Goal: Task Accomplishment & Management: Manage account settings

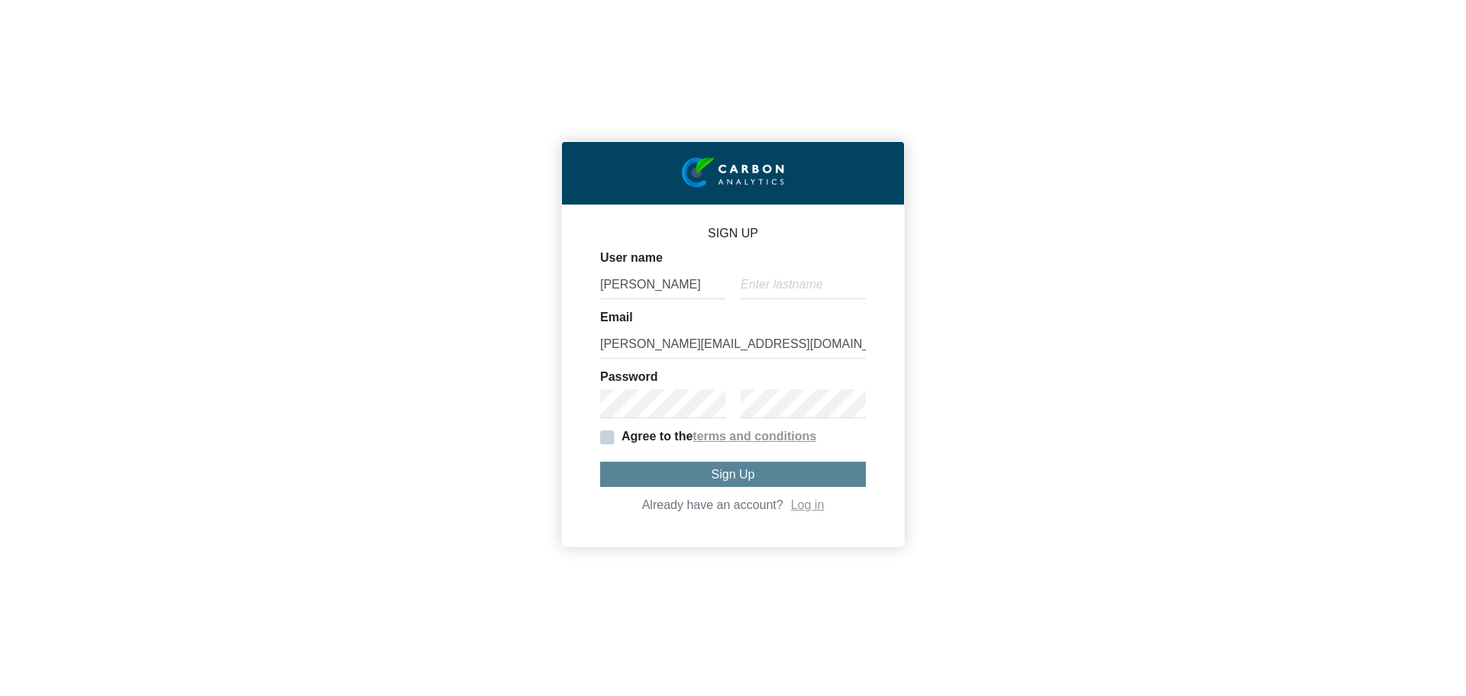
type input "[PERSON_NAME]"
click at [772, 252] on div "User name [PERSON_NAME]" at bounding box center [733, 275] width 266 height 47
click at [773, 266] on div "User name [PERSON_NAME]" at bounding box center [733, 275] width 266 height 47
click at [777, 269] on div "User name [PERSON_NAME]" at bounding box center [733, 275] width 266 height 47
click at [777, 275] on input "text" at bounding box center [803, 284] width 125 height 29
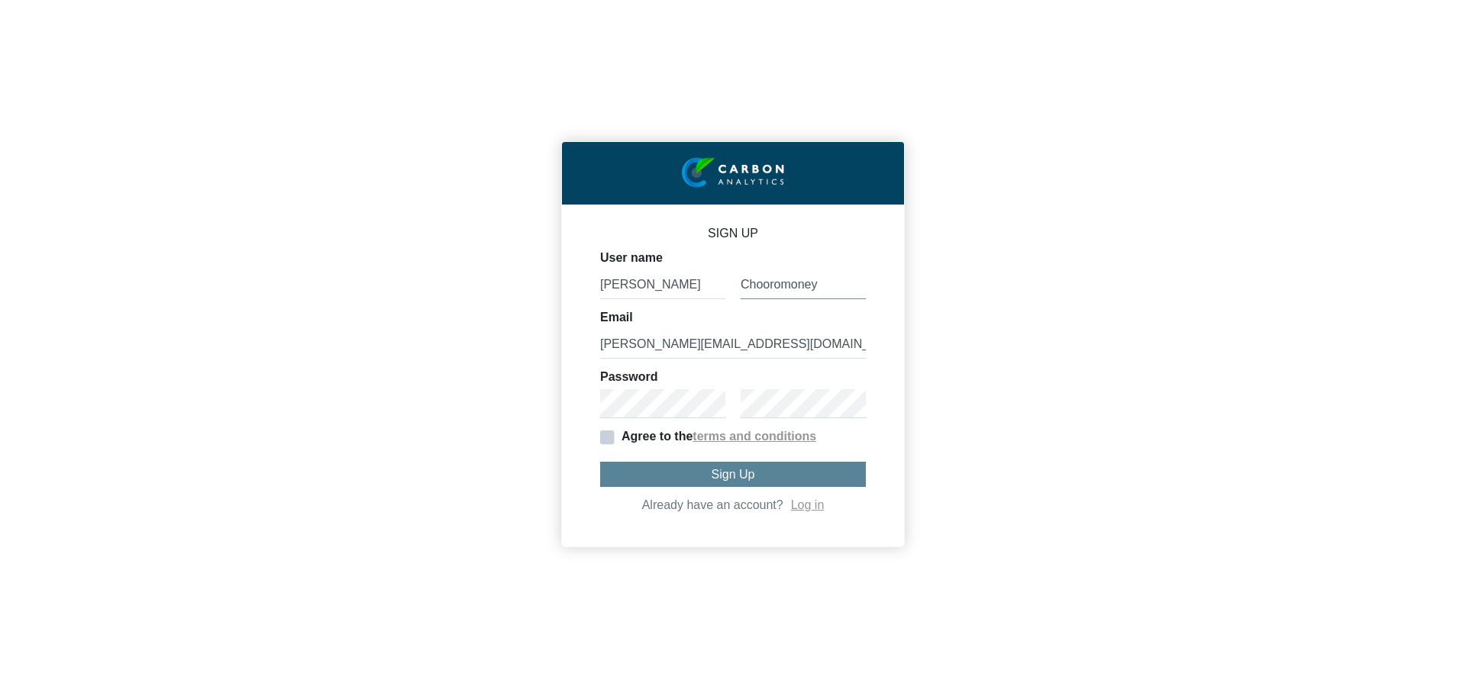
type input "Chooromoney"
drag, startPoint x: 622, startPoint y: 337, endPoint x: 592, endPoint y: 339, distance: 29.8
click at [592, 339] on div "SIGN UP User name [PERSON_NAME] Email [PERSON_NAME][EMAIL_ADDRESS][DOMAIN_NAME]…" at bounding box center [733, 376] width 342 height 342
type input "[PERSON_NAME][EMAIL_ADDRESS][DOMAIN_NAME]"
click at [522, 399] on div "SIGN UP User name [PERSON_NAME] Email [PERSON_NAME][EMAIL_ADDRESS][DOMAIN_NAME]…" at bounding box center [733, 348] width 1466 height 696
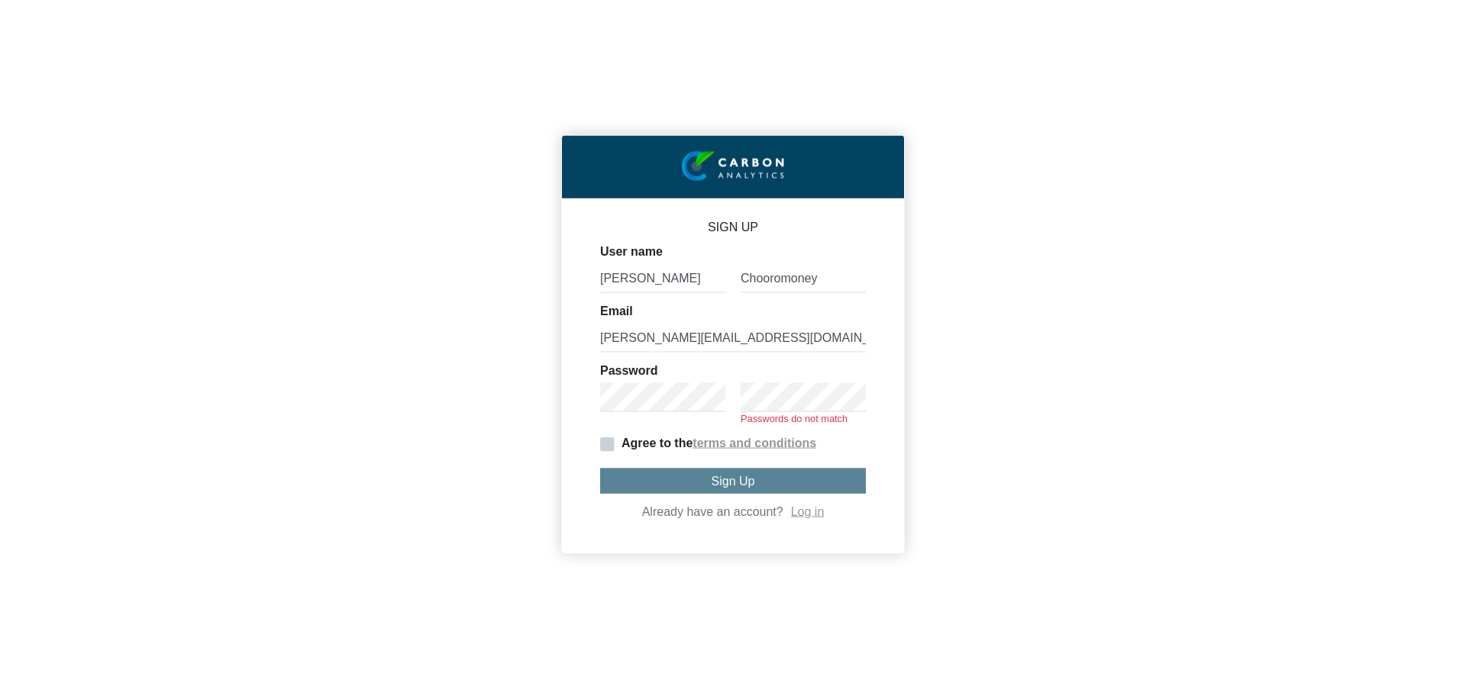
click at [650, 593] on div "SIGN UP User name [PERSON_NAME] Email [PERSON_NAME][EMAIL_ADDRESS][DOMAIN_NAME]…" at bounding box center [733, 348] width 1466 height 696
click at [611, 446] on span "Agree to the" at bounding box center [646, 443] width 92 height 13
click at [0, 0] on input "Agree to the terms and conditions" at bounding box center [0, 0] width 0 height 0
click at [518, 391] on div "SIGN UP User name [PERSON_NAME] Email [PERSON_NAME][EMAIL_ADDRESS][DOMAIN_NAME]…" at bounding box center [733, 348] width 1466 height 696
click at [599, 392] on div "Please enter a password Passwords do not match" at bounding box center [733, 404] width 281 height 42
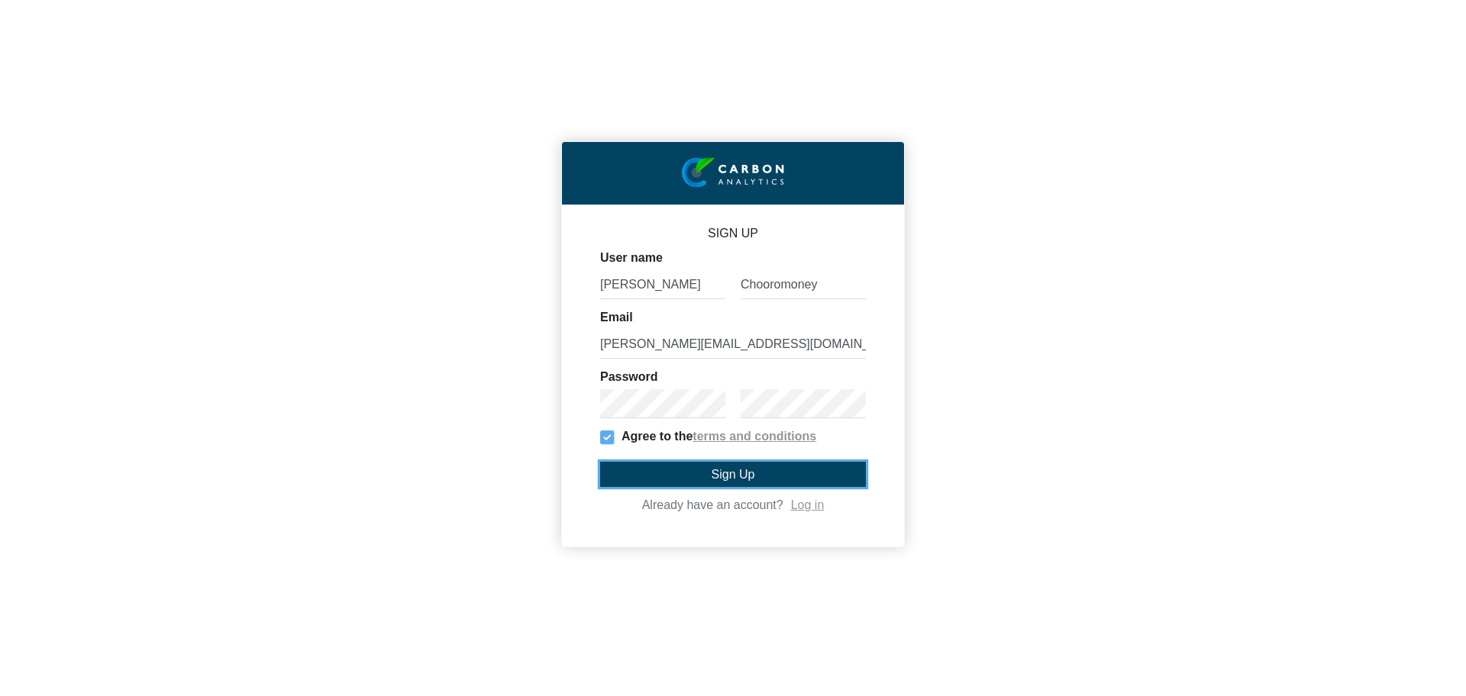
click at [715, 463] on button "Sign Up" at bounding box center [733, 474] width 266 height 25
type input "[PERSON_NAME]"
type input "[PERSON_NAME][EMAIL_ADDRESS][DOMAIN_NAME]"
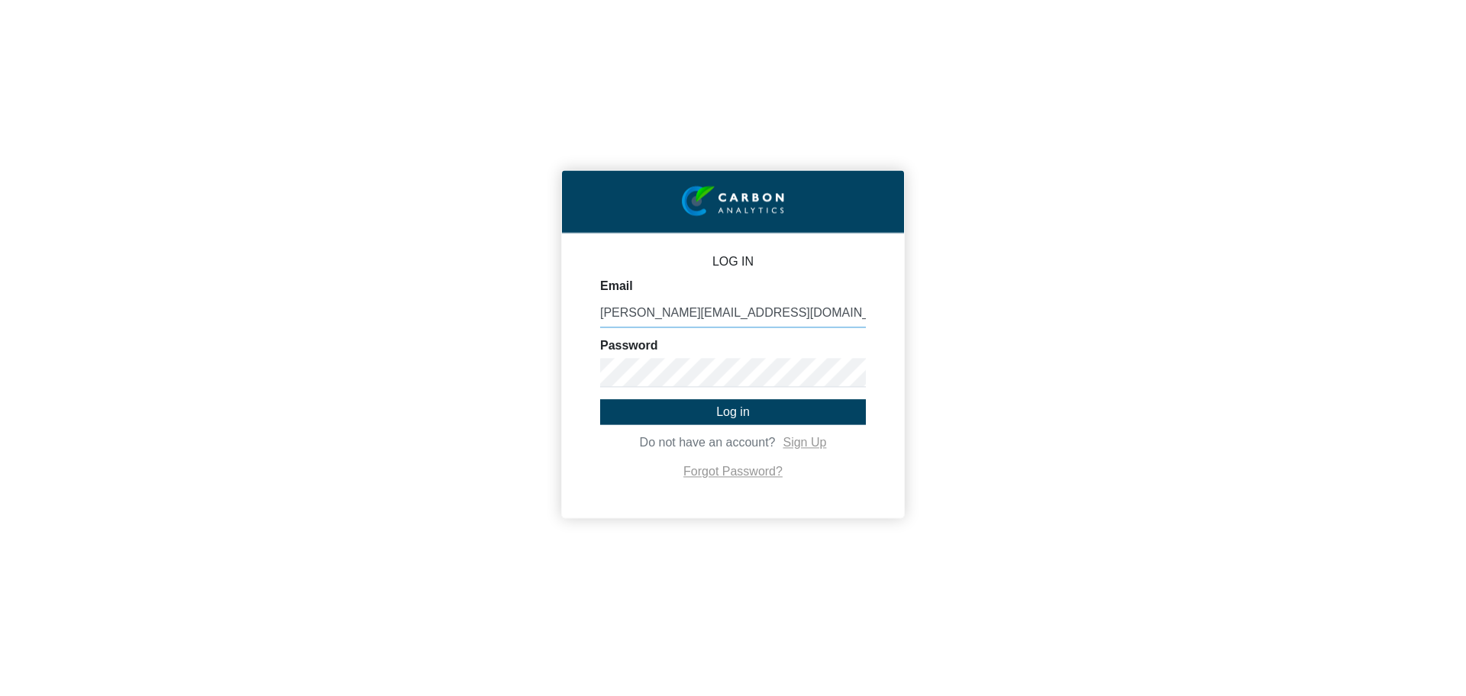
type input "[PERSON_NAME][EMAIL_ADDRESS][DOMAIN_NAME]"
click at [637, 418] on button "Log in" at bounding box center [733, 411] width 266 height 25
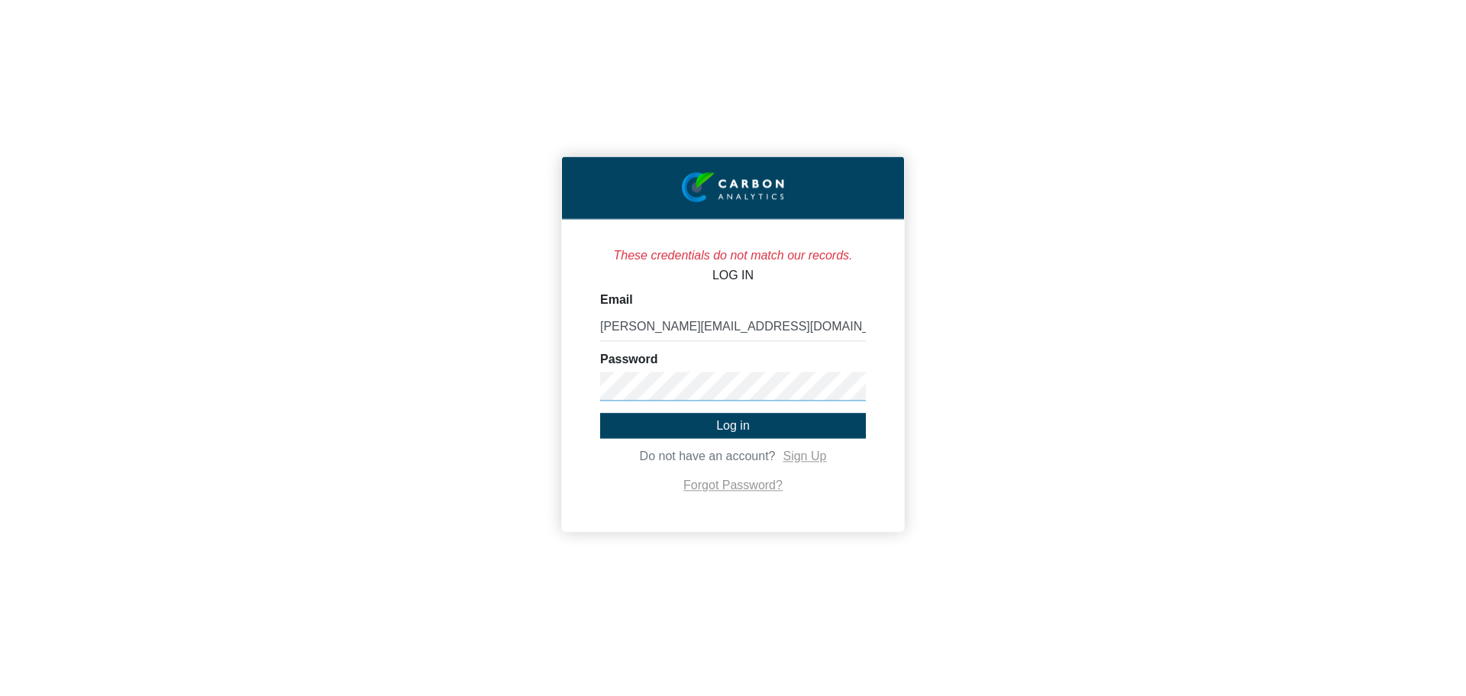
click at [467, 395] on div "These credentials do not match our records. LOG IN Email [PERSON_NAME][EMAIL_AD…" at bounding box center [733, 348] width 1466 height 696
click at [668, 426] on button "Log in" at bounding box center [733, 425] width 266 height 25
click at [772, 324] on input "[PERSON_NAME][EMAIL_ADDRESS][DOMAIN_NAME]" at bounding box center [733, 326] width 266 height 29
click at [564, 551] on div "These credentials do not match our records. LOG IN Email [PERSON_NAME][EMAIL_AD…" at bounding box center [733, 348] width 1466 height 696
click at [563, 383] on div "These credentials do not match our records. LOG IN Email [PERSON_NAME][EMAIL_AD…" at bounding box center [733, 375] width 342 height 312
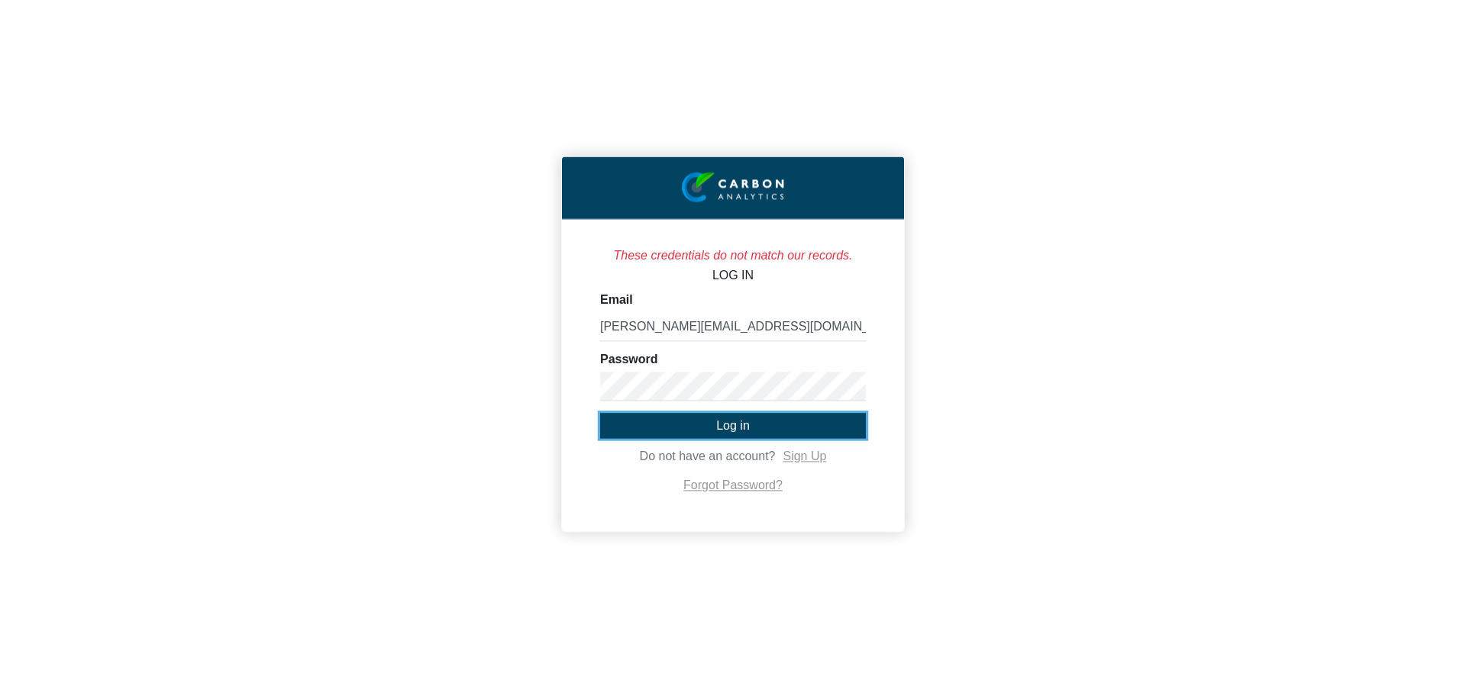
click at [662, 419] on button "Log in" at bounding box center [733, 425] width 266 height 25
click at [562, 391] on div "These credentials do not match our records. LOG IN Email [PERSON_NAME][EMAIL_AD…" at bounding box center [733, 375] width 342 height 312
click at [643, 420] on button "Log in" at bounding box center [733, 425] width 266 height 25
click at [738, 486] on link "Forgot Password?" at bounding box center [732, 486] width 99 height 13
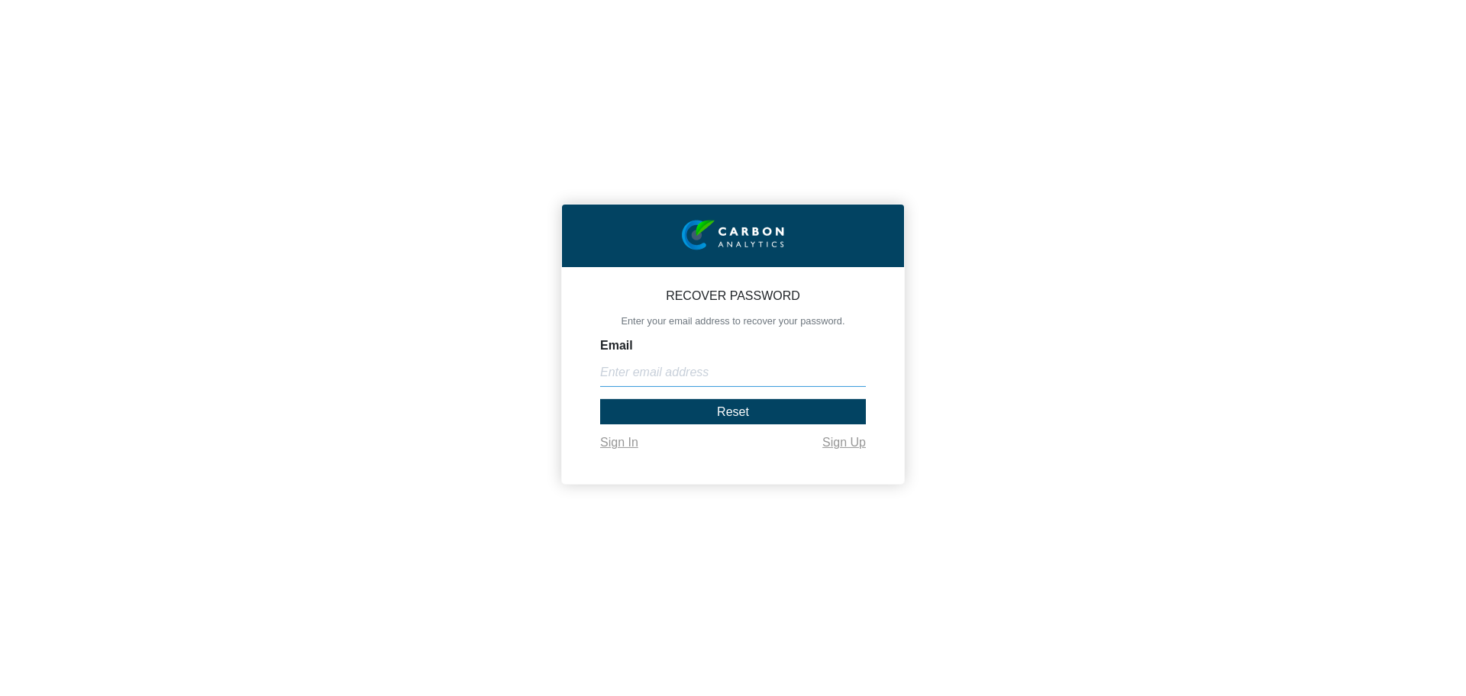
click at [699, 376] on input "Email" at bounding box center [733, 372] width 266 height 29
type input "[PERSON_NAME][EMAIL_ADDRESS][DOMAIN_NAME]"
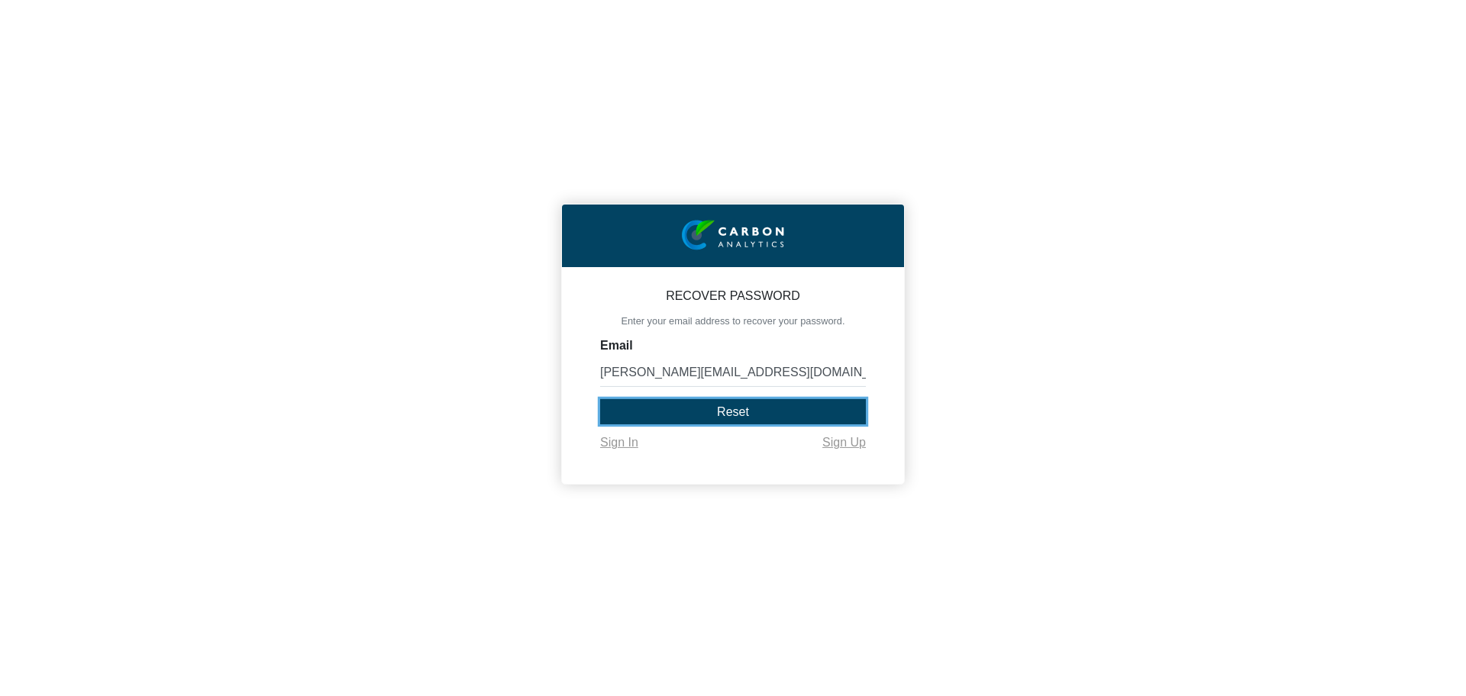
click at [689, 407] on button "Reset" at bounding box center [733, 411] width 266 height 25
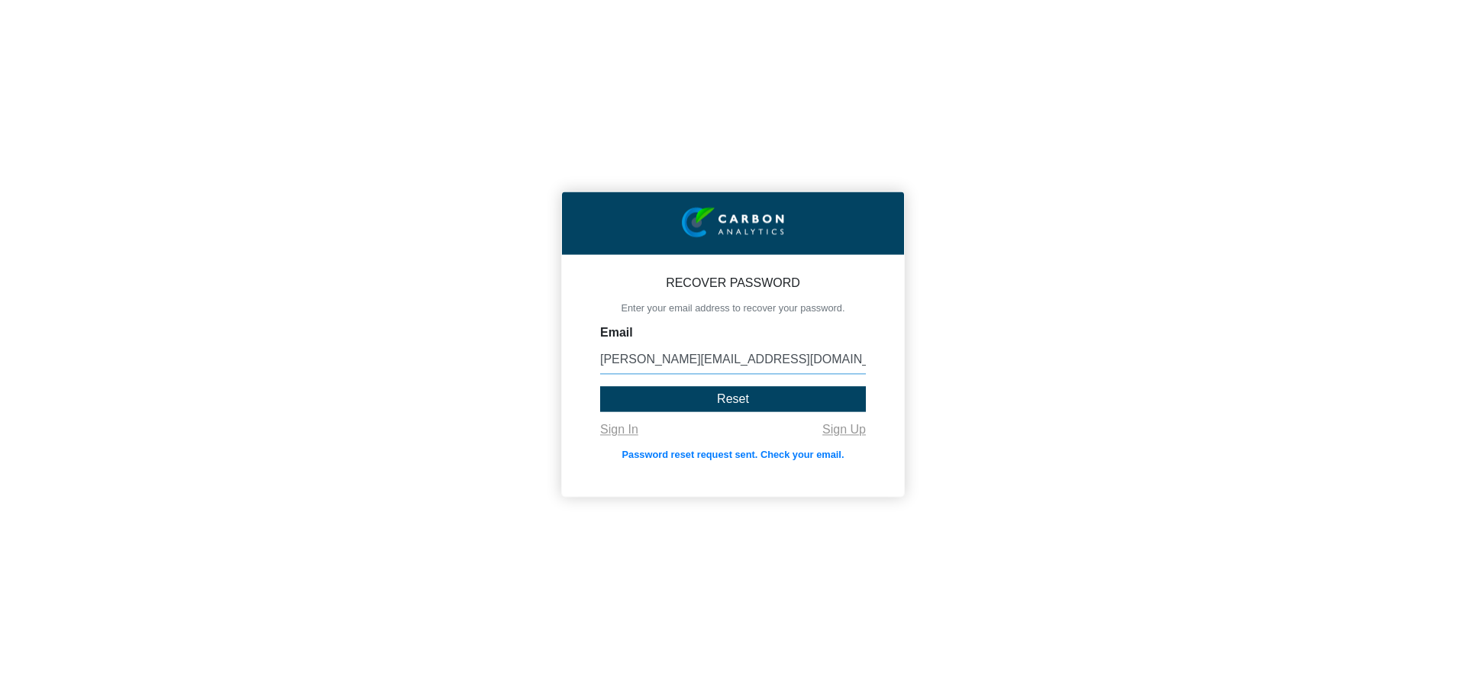
click at [798, 357] on input "[PERSON_NAME][EMAIL_ADDRESS][DOMAIN_NAME]" at bounding box center [733, 359] width 266 height 29
